Goal: Task Accomplishment & Management: Manage account settings

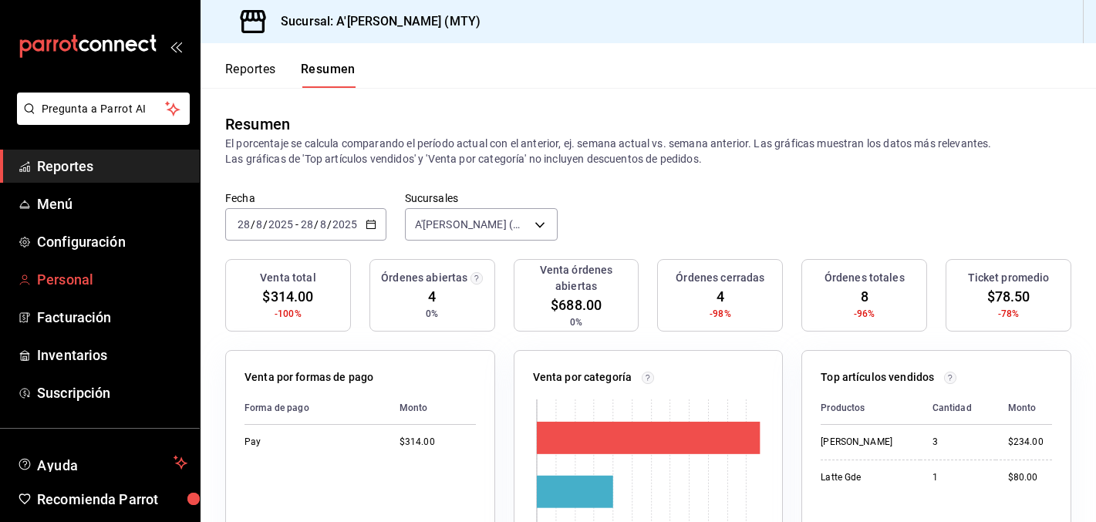
click at [49, 287] on span "Personal" at bounding box center [112, 279] width 150 height 21
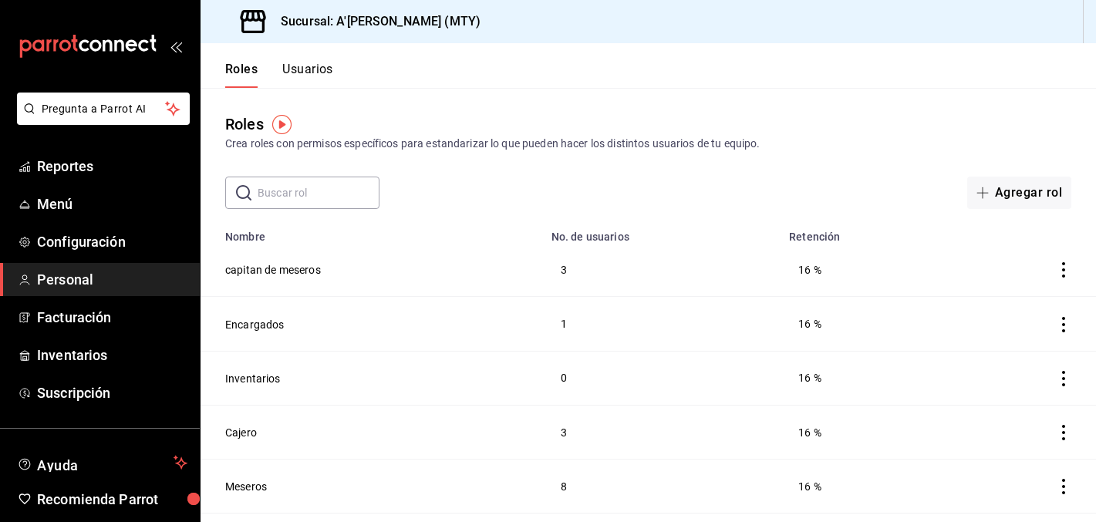
click at [312, 72] on button "Usuarios" at bounding box center [307, 75] width 51 height 26
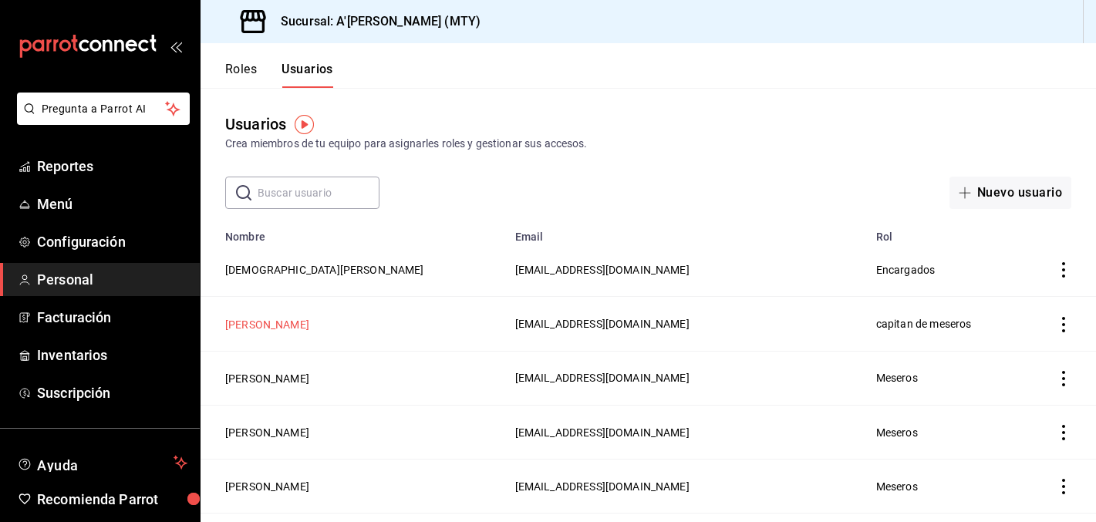
click at [278, 322] on button "[PERSON_NAME]" at bounding box center [267, 324] width 84 height 15
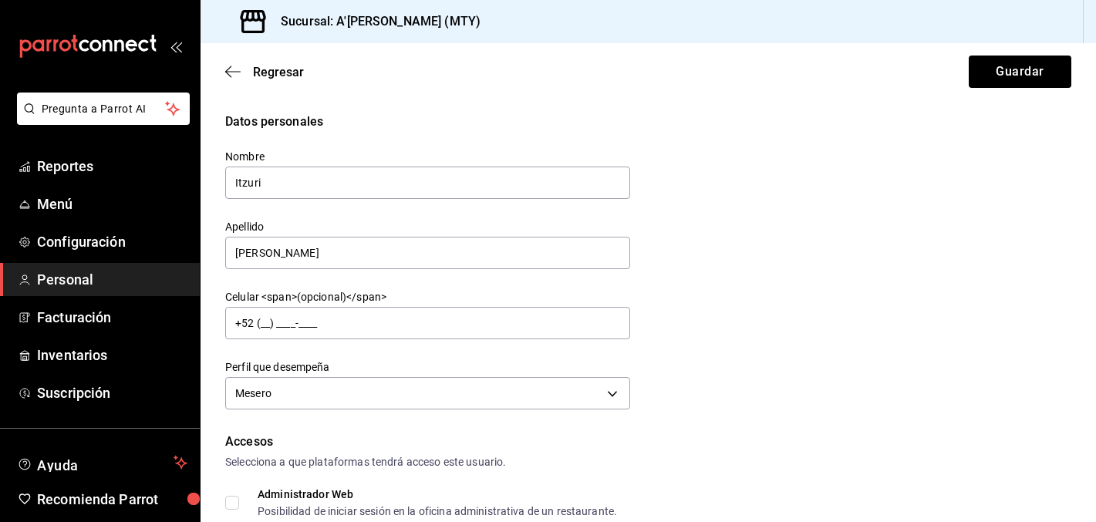
scroll to position [160, 0]
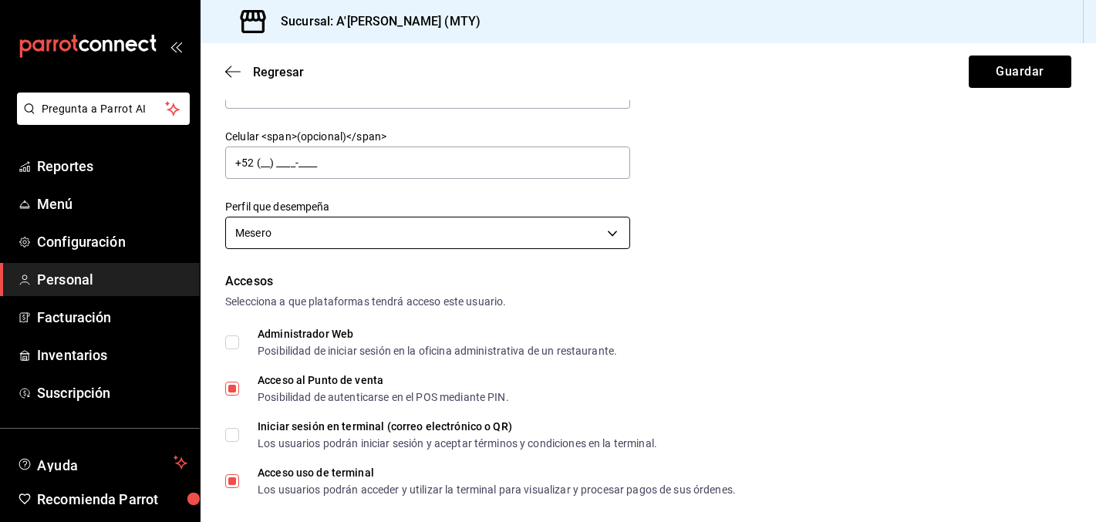
click at [349, 239] on body "Pregunta a Parrot AI Reportes Menú Configuración Personal Facturación Inventari…" at bounding box center [548, 261] width 1096 height 522
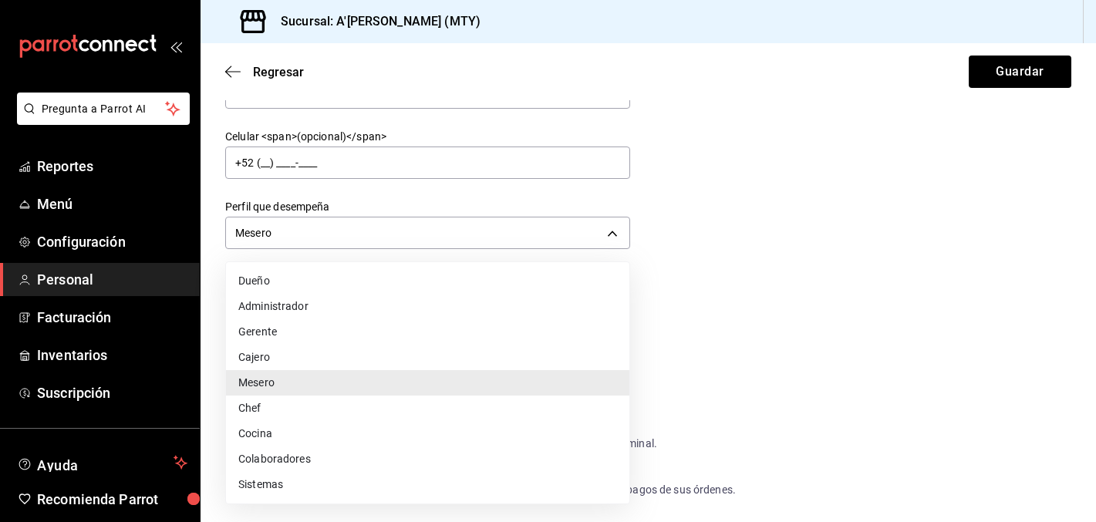
click at [280, 334] on li "Gerente" at bounding box center [427, 331] width 403 height 25
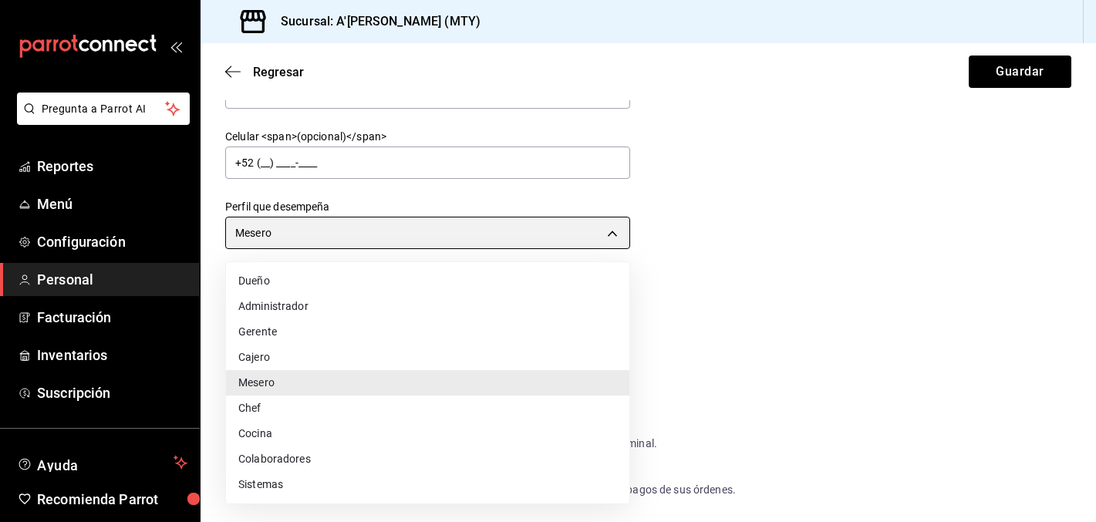
type input "MANAGER"
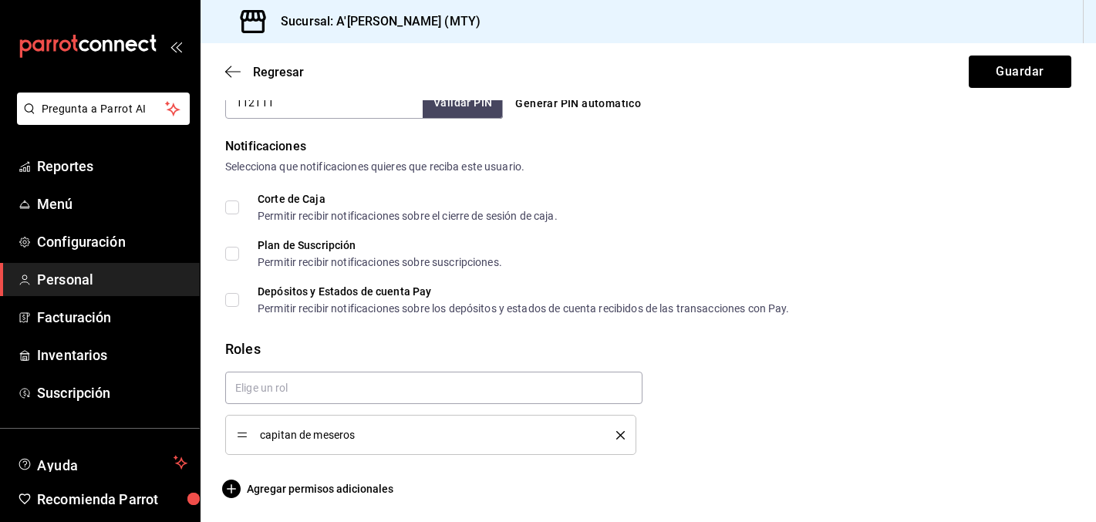
scroll to position [761, 0]
click at [322, 491] on span "Agregar permisos adicionales" at bounding box center [309, 488] width 168 height 19
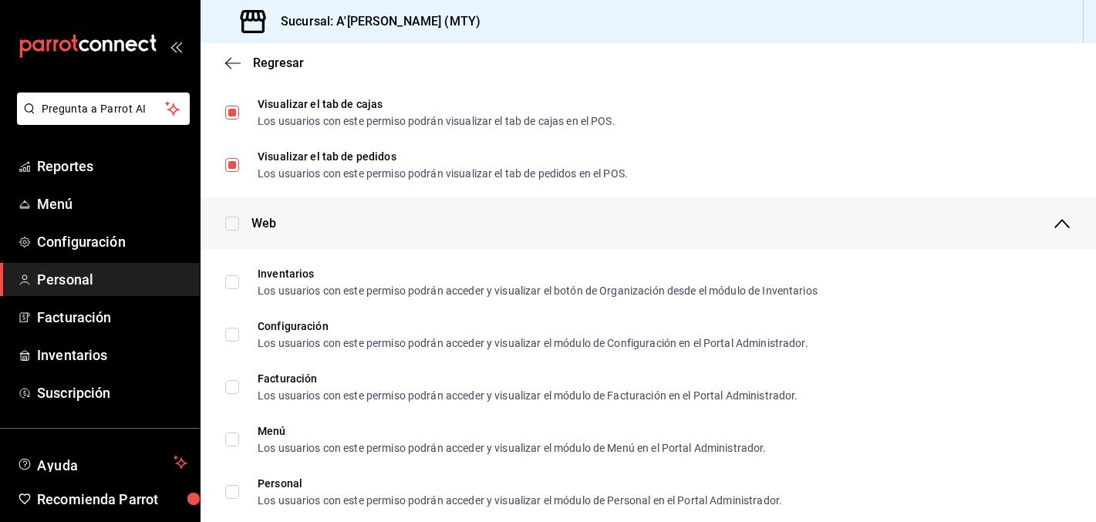
scroll to position [558, 0]
click at [256, 211] on div "Web" at bounding box center [661, 224] width 820 height 52
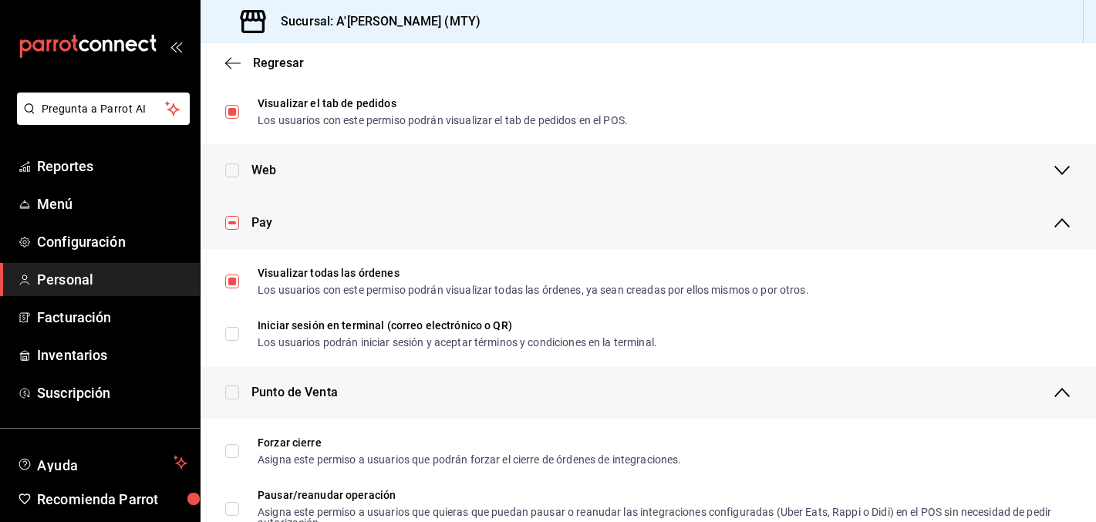
scroll to position [631, 0]
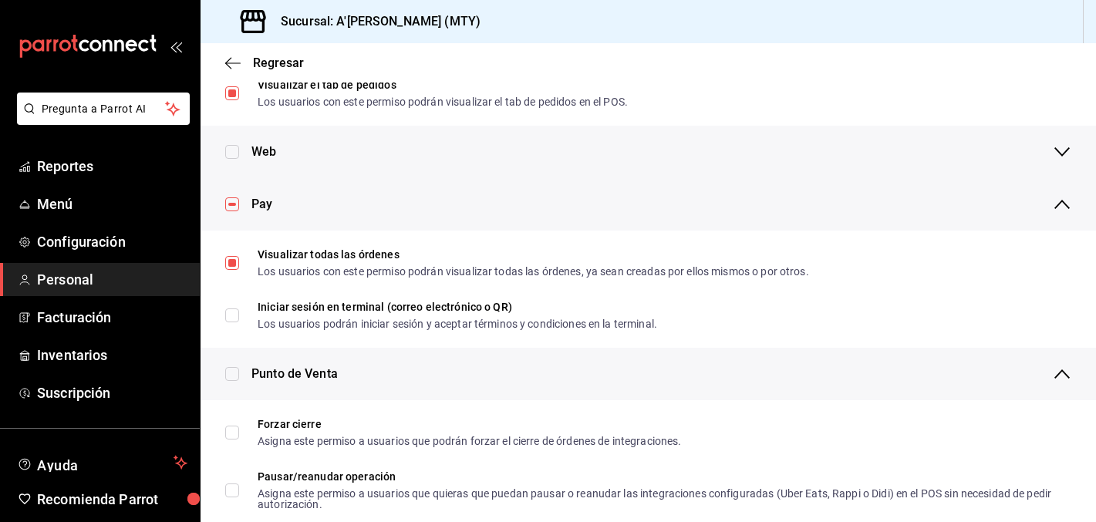
click at [256, 209] on span "Pay" at bounding box center [261, 204] width 21 height 19
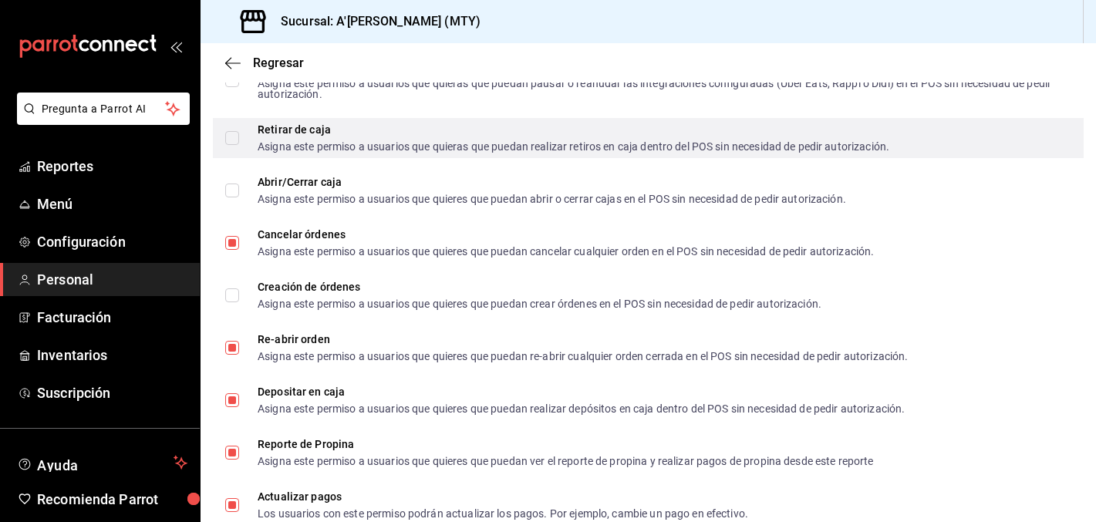
scroll to position [926, 0]
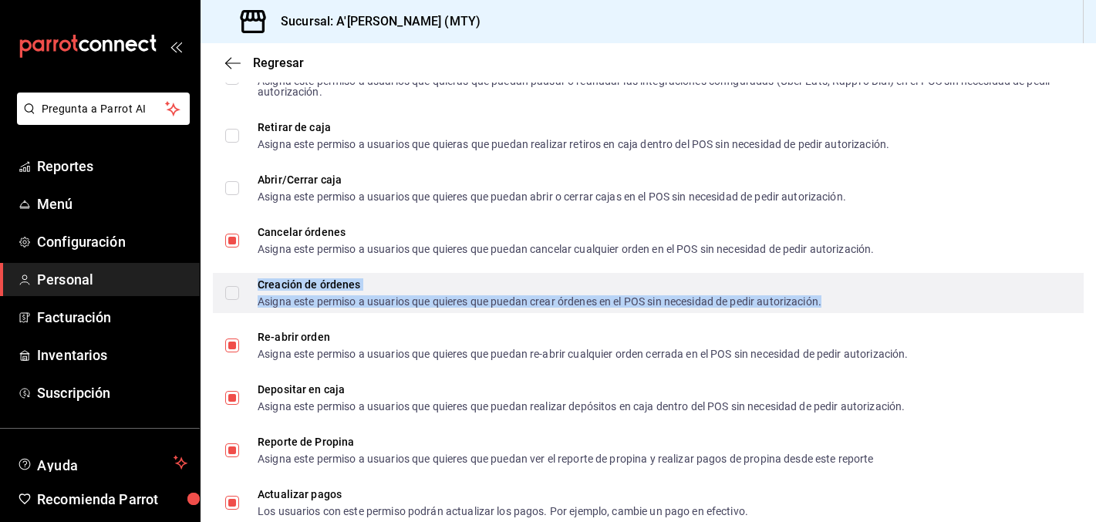
click at [406, 304] on div "Asigna este permiso a usuarios que quieres que puedan crear órdenes en el POS s…" at bounding box center [540, 301] width 564 height 11
checkbox input "true"
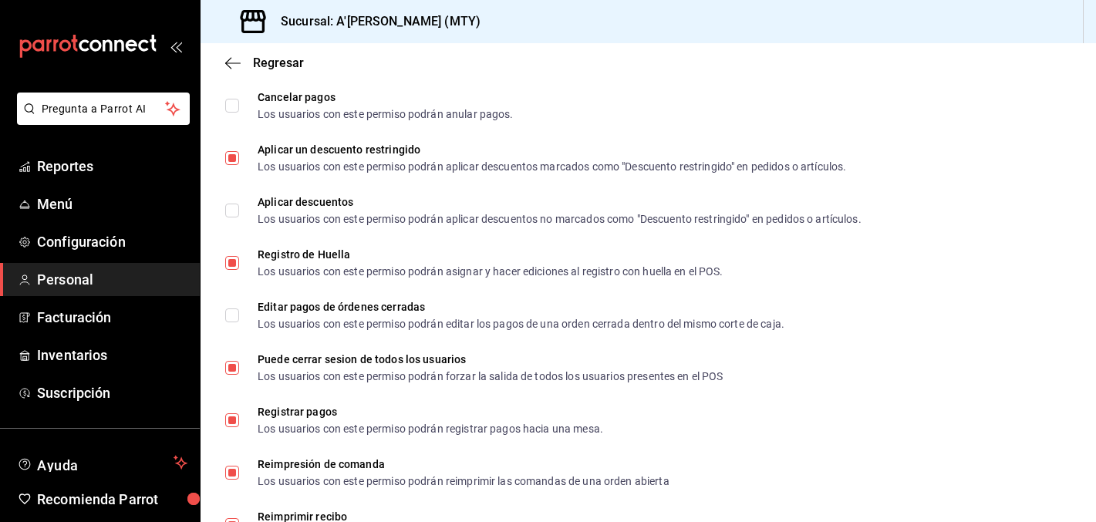
scroll to position [1482, 0]
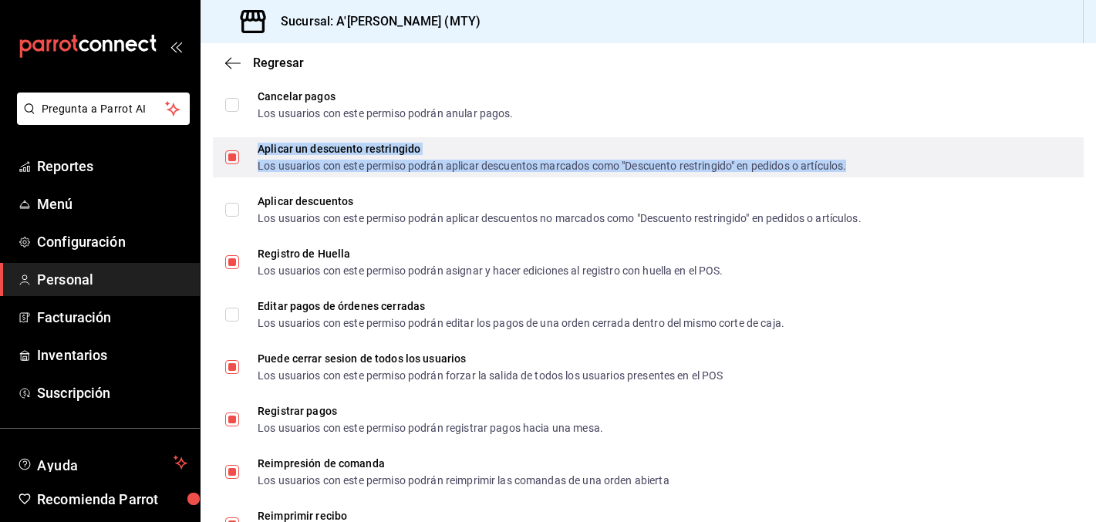
click at [447, 150] on div "Aplicar un descuento restringido" at bounding box center [552, 148] width 588 height 11
checkbox input "false"
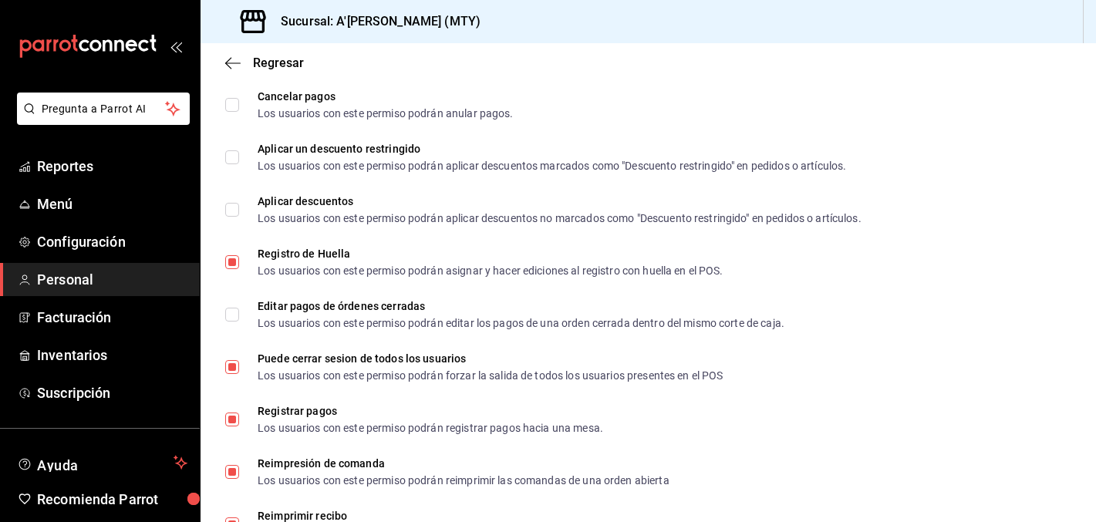
click at [363, 187] on li "Aplicar descuentos Los usuarios con este permiso podrán aplicar descuentos no m…" at bounding box center [648, 210] width 895 height 52
checkbox input "true"
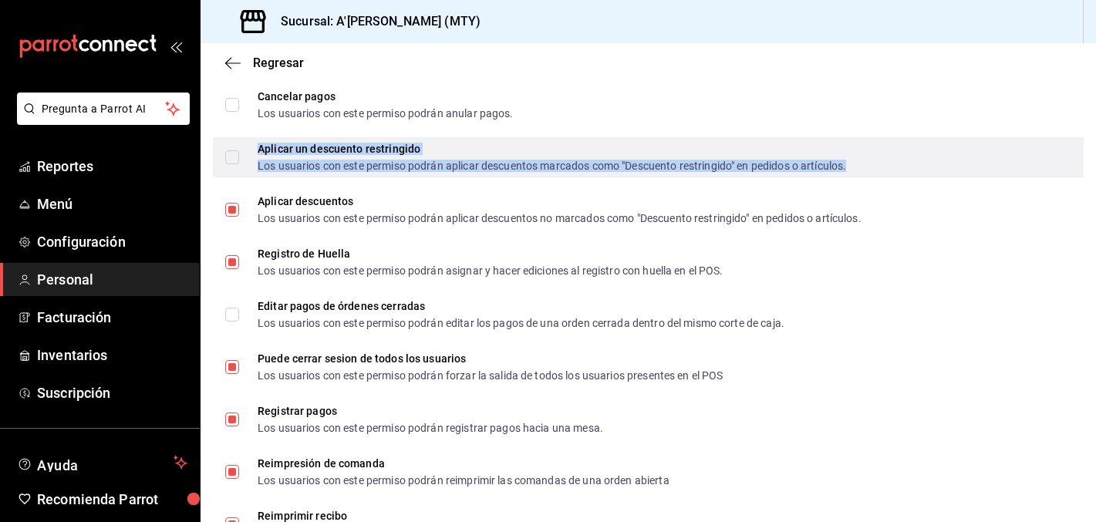
click at [324, 167] on div "Los usuarios con este permiso podrán aplicar descuentos marcados como "Descuent…" at bounding box center [552, 165] width 588 height 11
checkbox input "true"
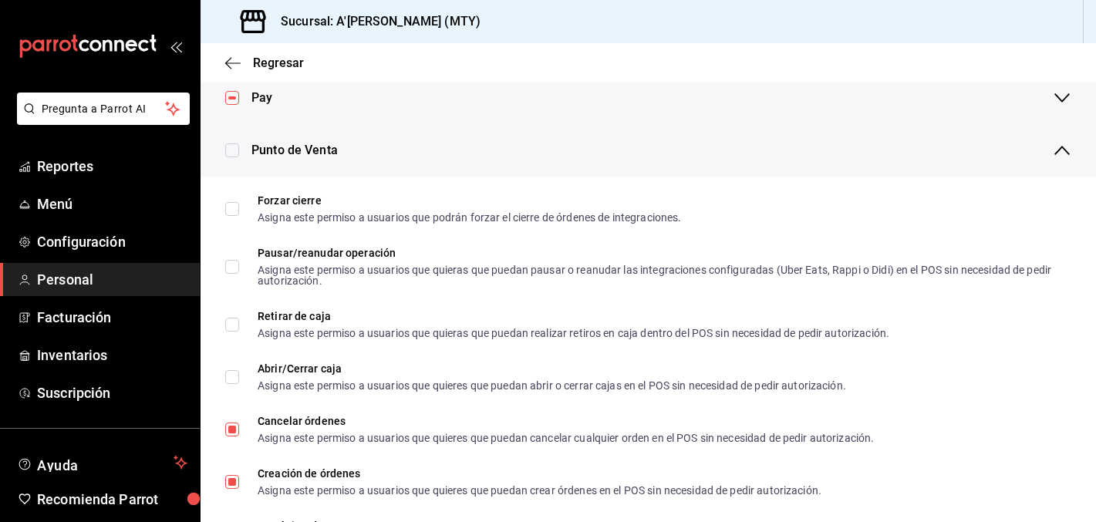
scroll to position [0, 0]
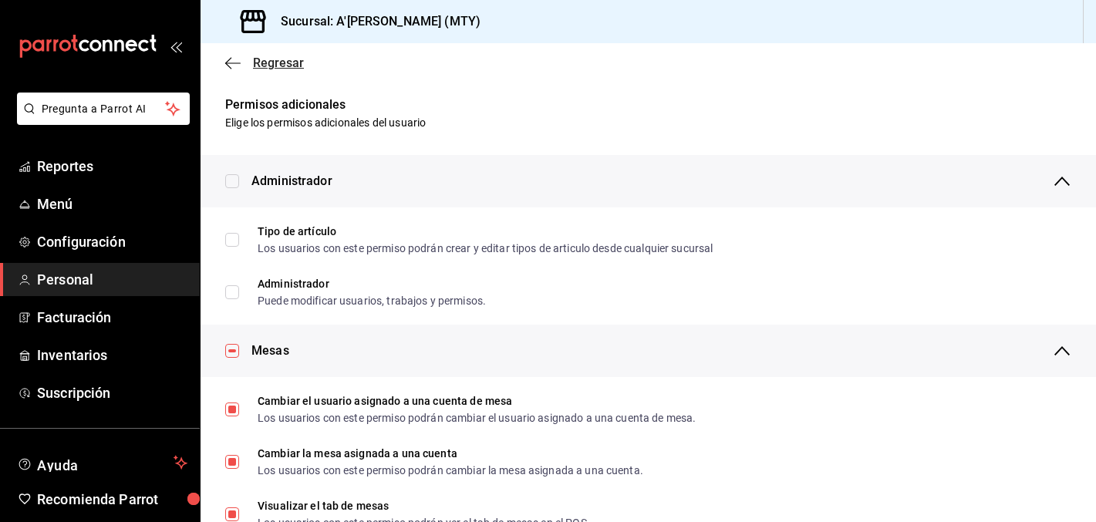
click at [270, 68] on span "Regresar" at bounding box center [278, 63] width 51 height 15
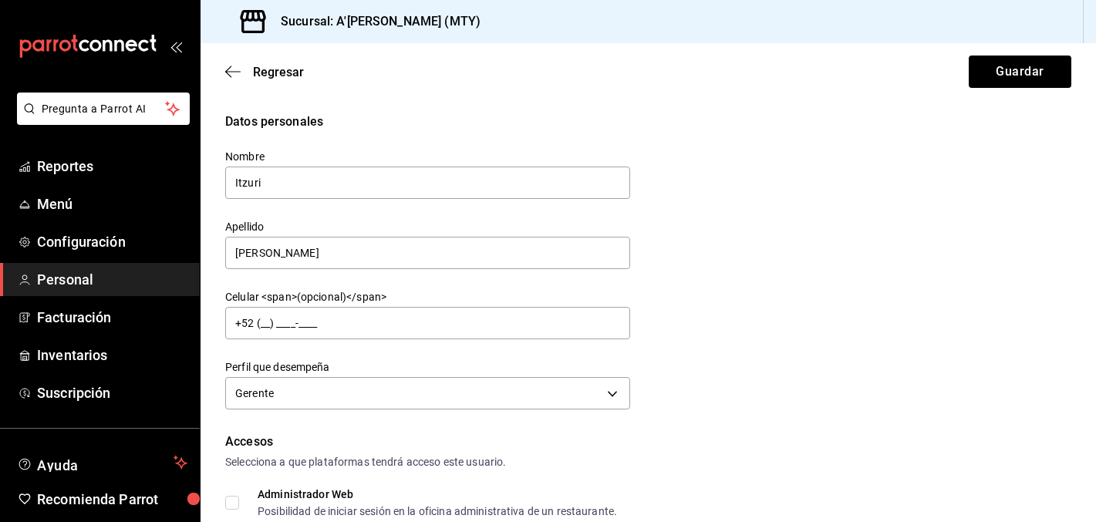
click at [967, 64] on div "Regresar Guardar" at bounding box center [648, 71] width 895 height 57
click at [1003, 75] on button "Guardar" at bounding box center [1020, 72] width 103 height 32
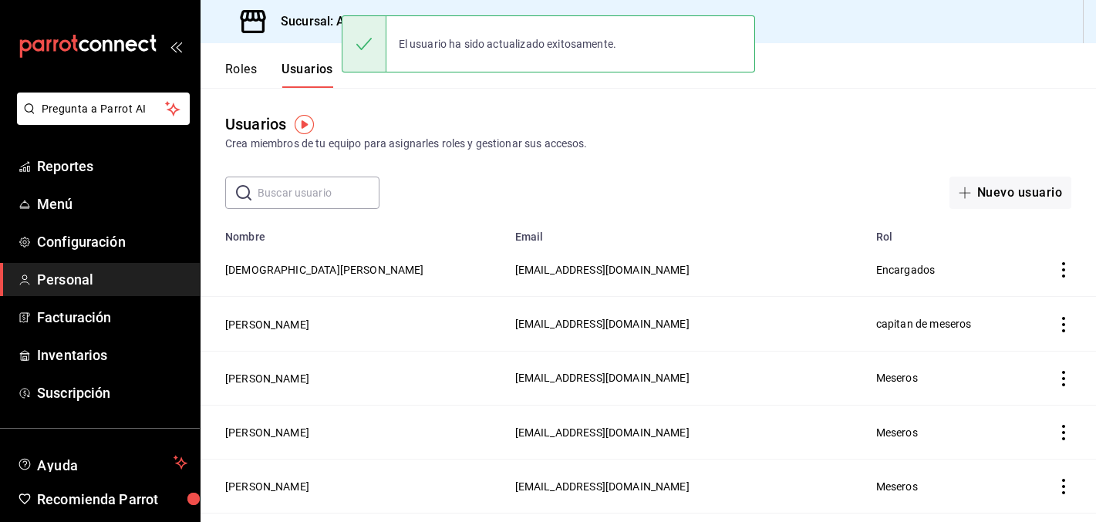
click at [92, 42] on icon "mailbox folders" at bounding box center [95, 45] width 12 height 12
